Goal: Navigation & Orientation: Find specific page/section

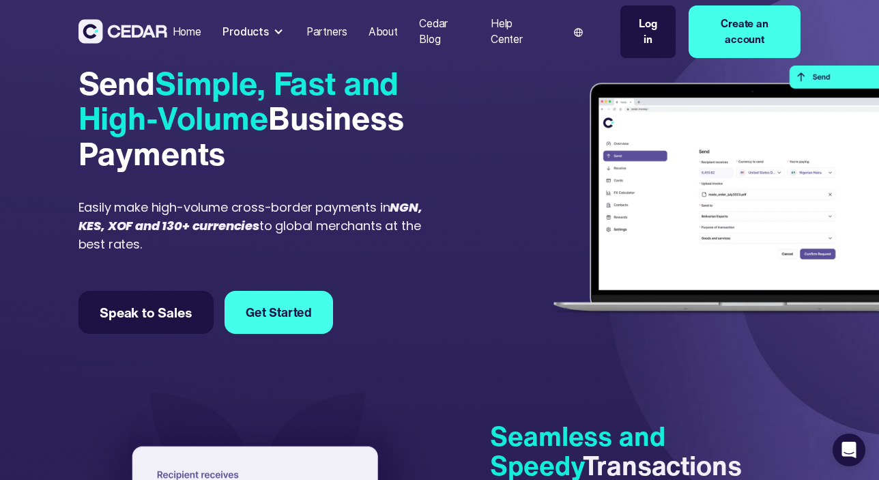
click at [270, 35] on div "Products" at bounding box center [253, 31] width 73 height 27
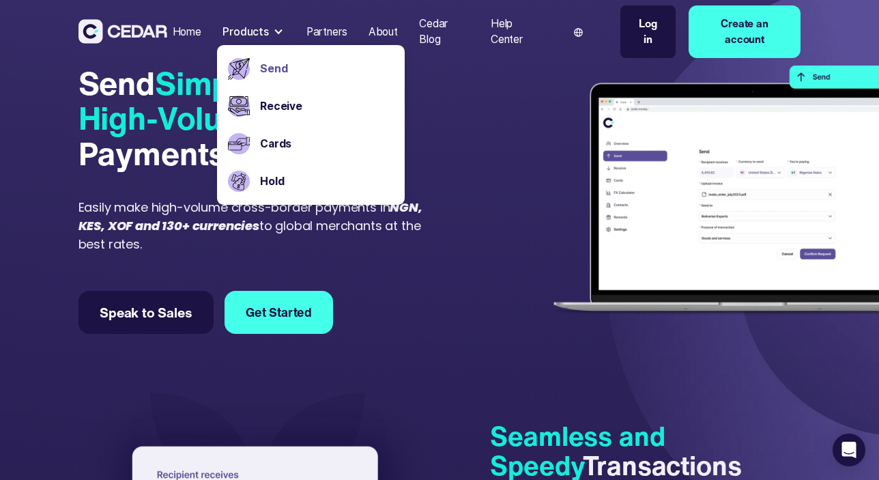
click at [327, 33] on div "Partners" at bounding box center [326, 32] width 41 height 16
